Goal: Information Seeking & Learning: Learn about a topic

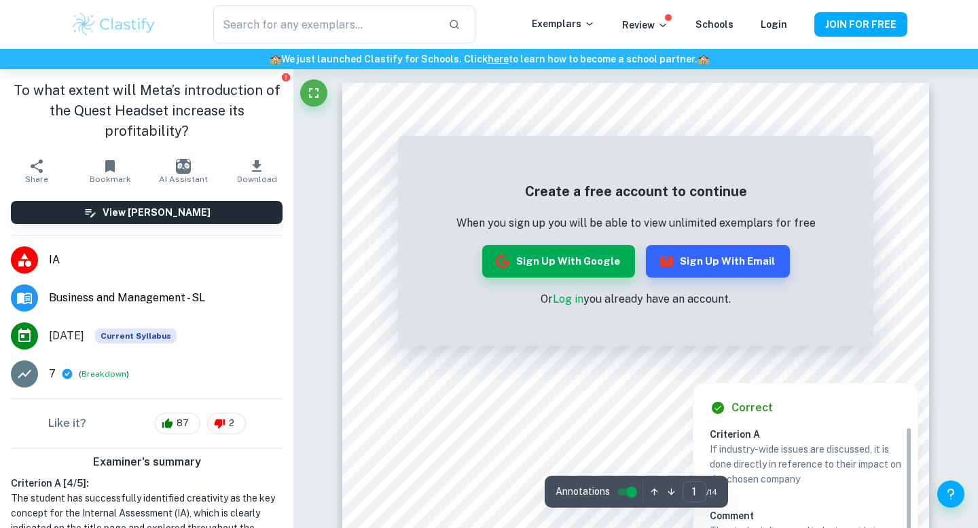
click at [883, 401] on div "Correct" at bounding box center [811, 408] width 202 height 16
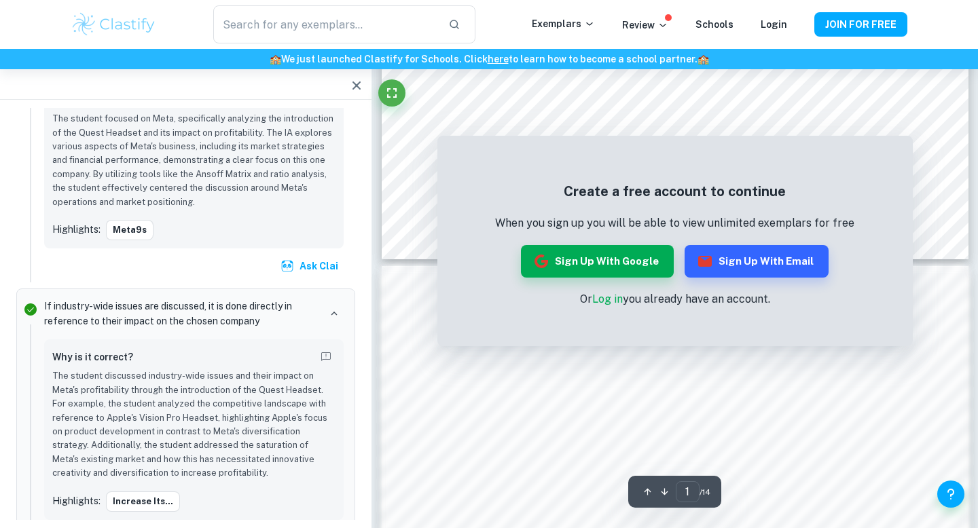
scroll to position [1050, 0]
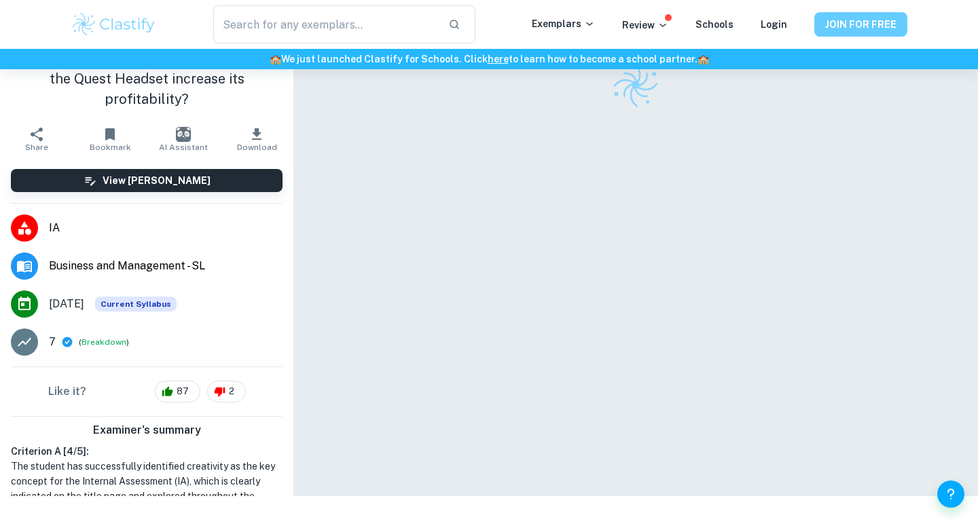
scroll to position [69, 0]
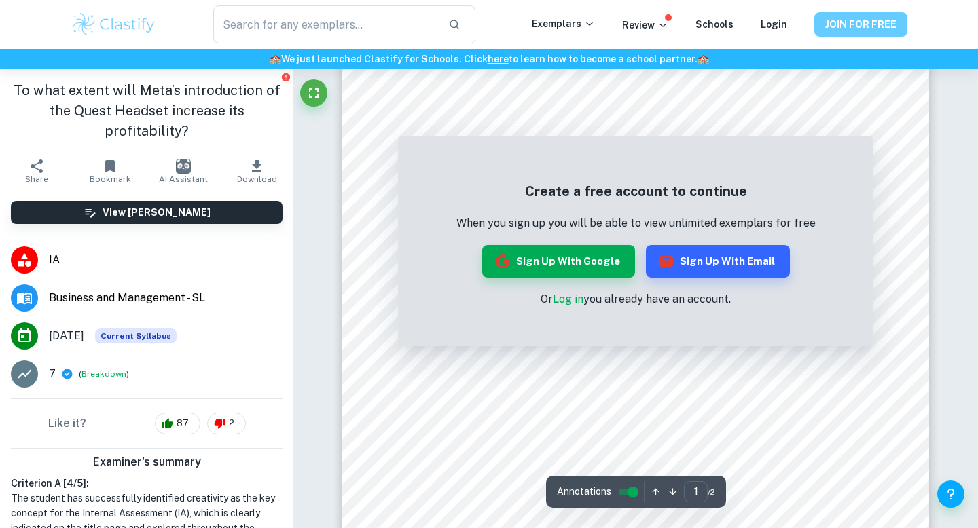
click at [858, 33] on button "JOIN FOR FREE" at bounding box center [860, 24] width 93 height 24
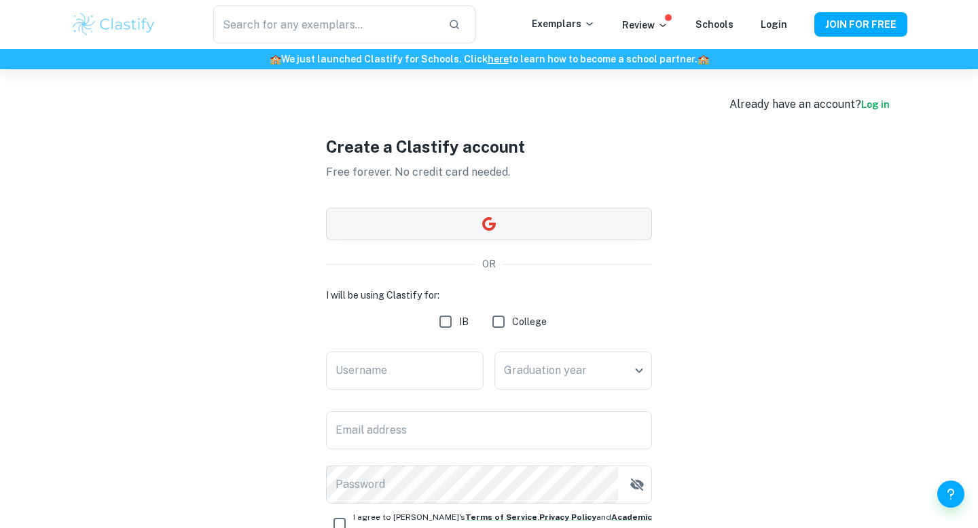
click at [467, 235] on button "button" at bounding box center [489, 224] width 326 height 33
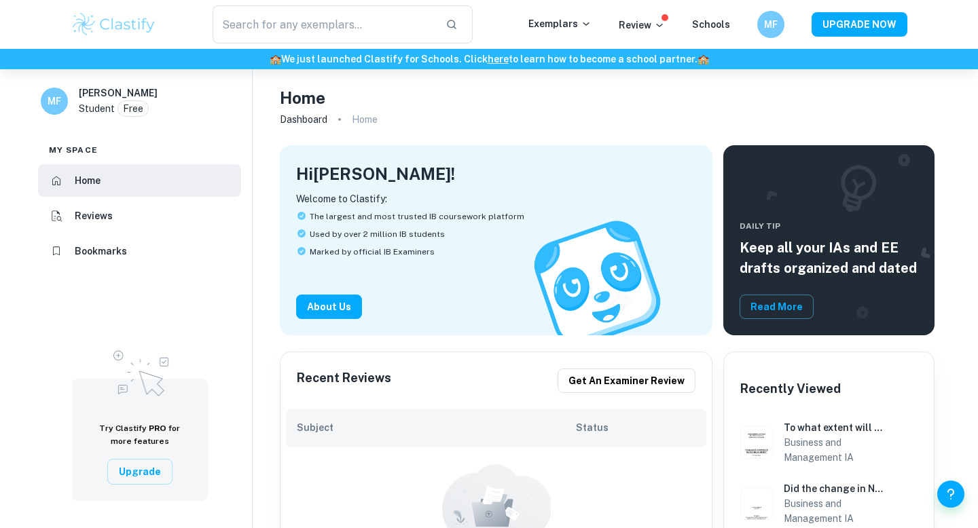
click at [132, 110] on p "Free" at bounding box center [133, 108] width 20 height 15
click at [884, 48] on div "​ Exemplars Review Schools MF UPGRADE NOW" at bounding box center [489, 24] width 978 height 49
click at [880, 34] on button "UPGRADE NOW" at bounding box center [859, 24] width 96 height 24
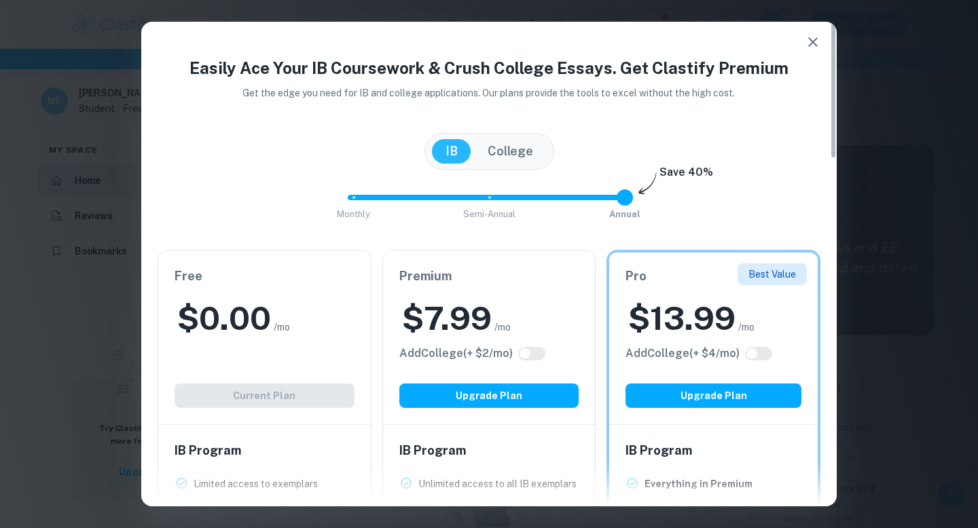
click at [869, 105] on div "Easily Ace Your IB Coursework & Crush College Essays. Get Clastify Premium Get …" at bounding box center [489, 264] width 978 height 528
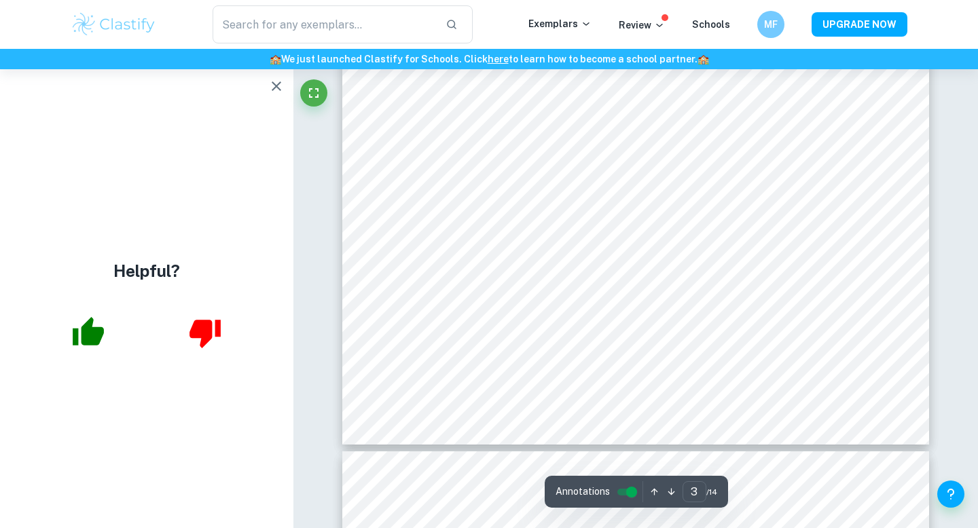
scroll to position [2651, 0]
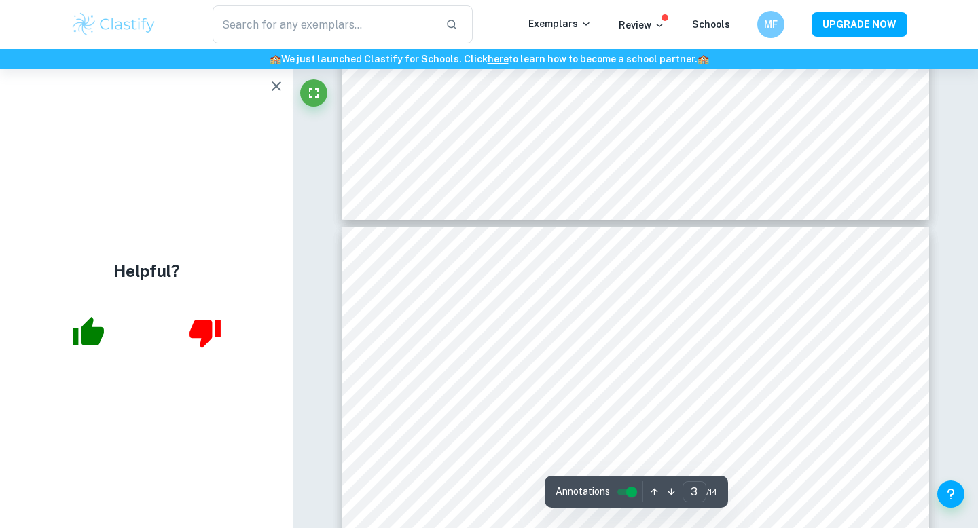
type input "4"
